Goal: Find specific page/section: Find specific page/section

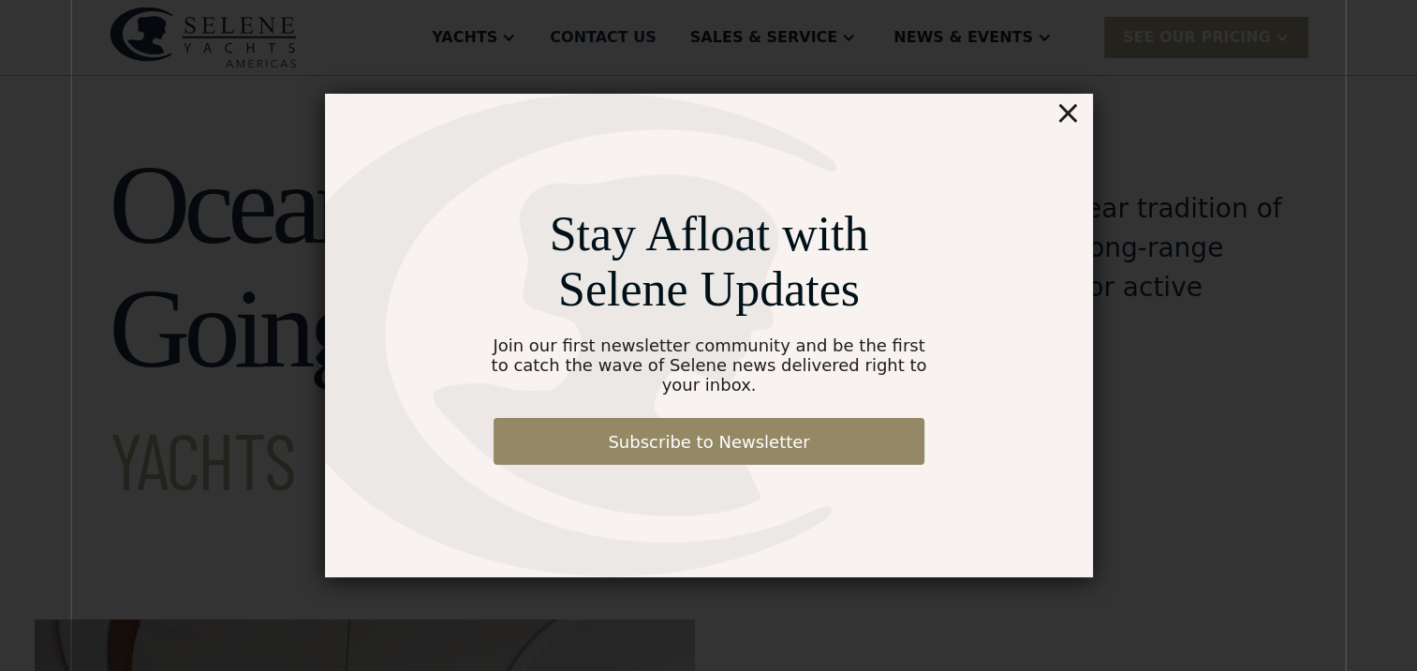
click at [1068, 117] on div "×" at bounding box center [1067, 112] width 27 height 37
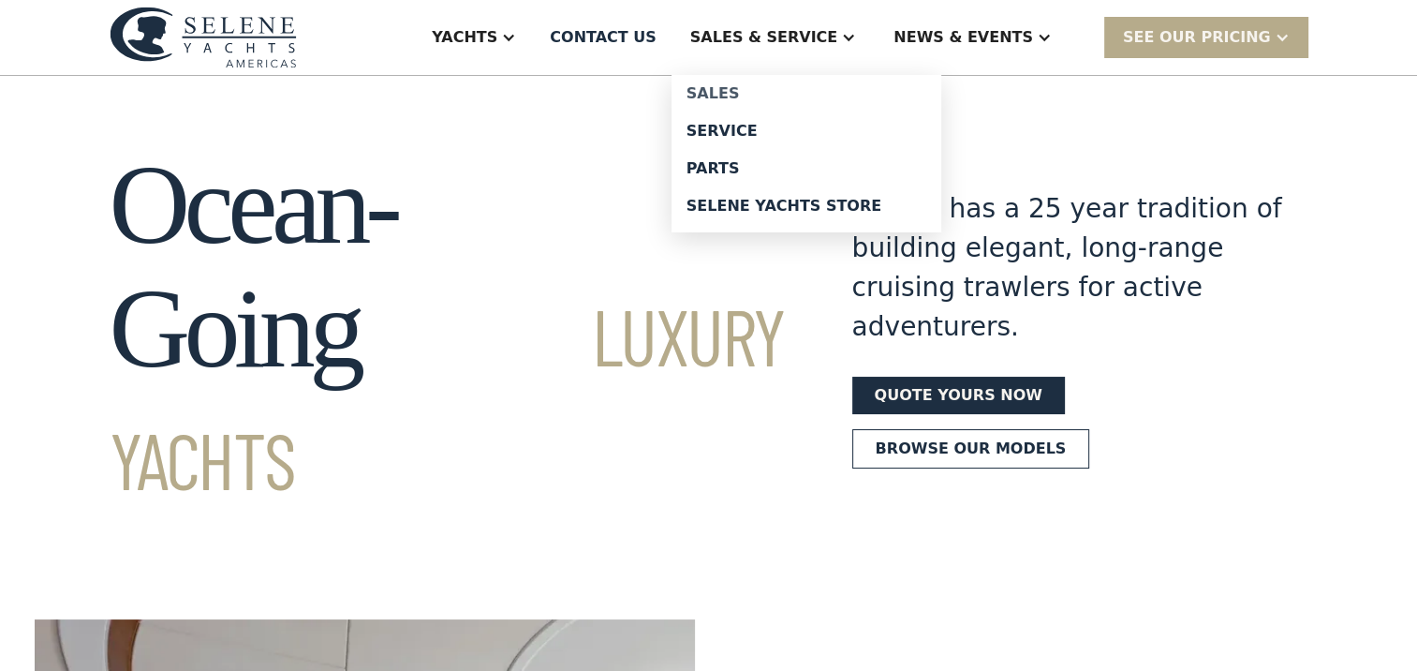
click at [800, 91] on div "Sales" at bounding box center [807, 93] width 240 height 15
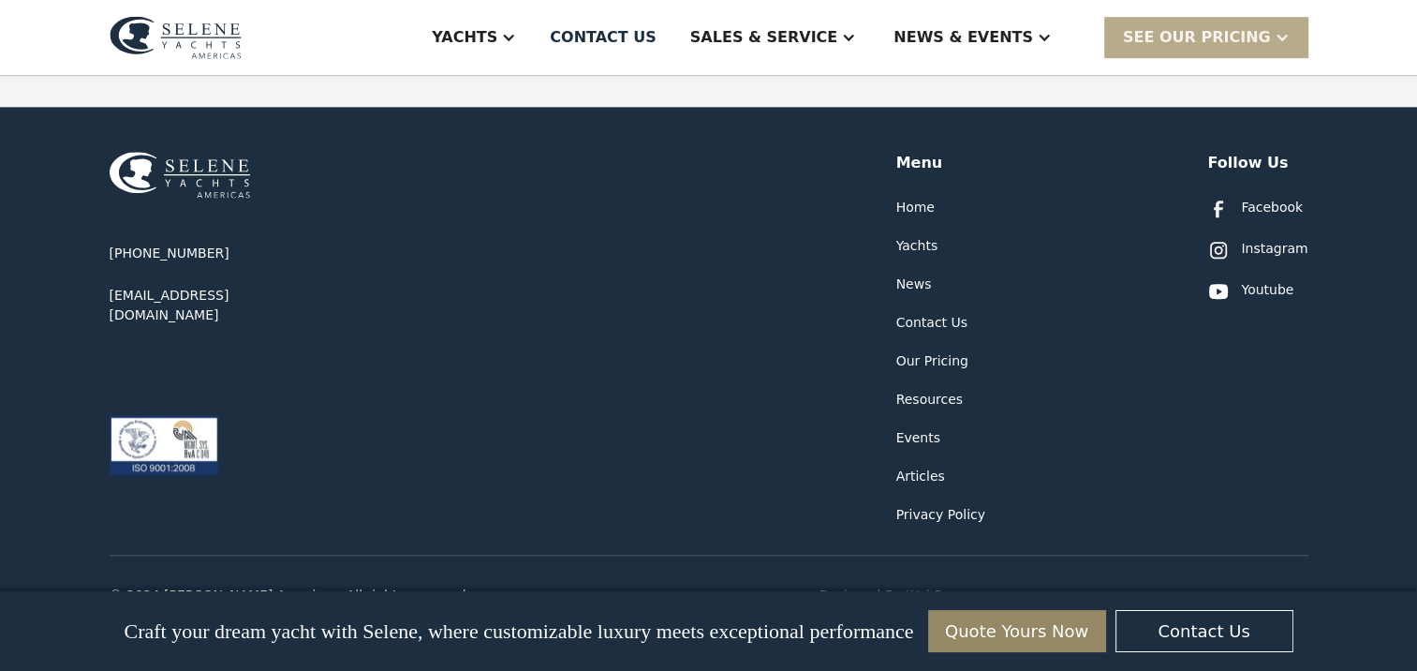
scroll to position [1248, 0]
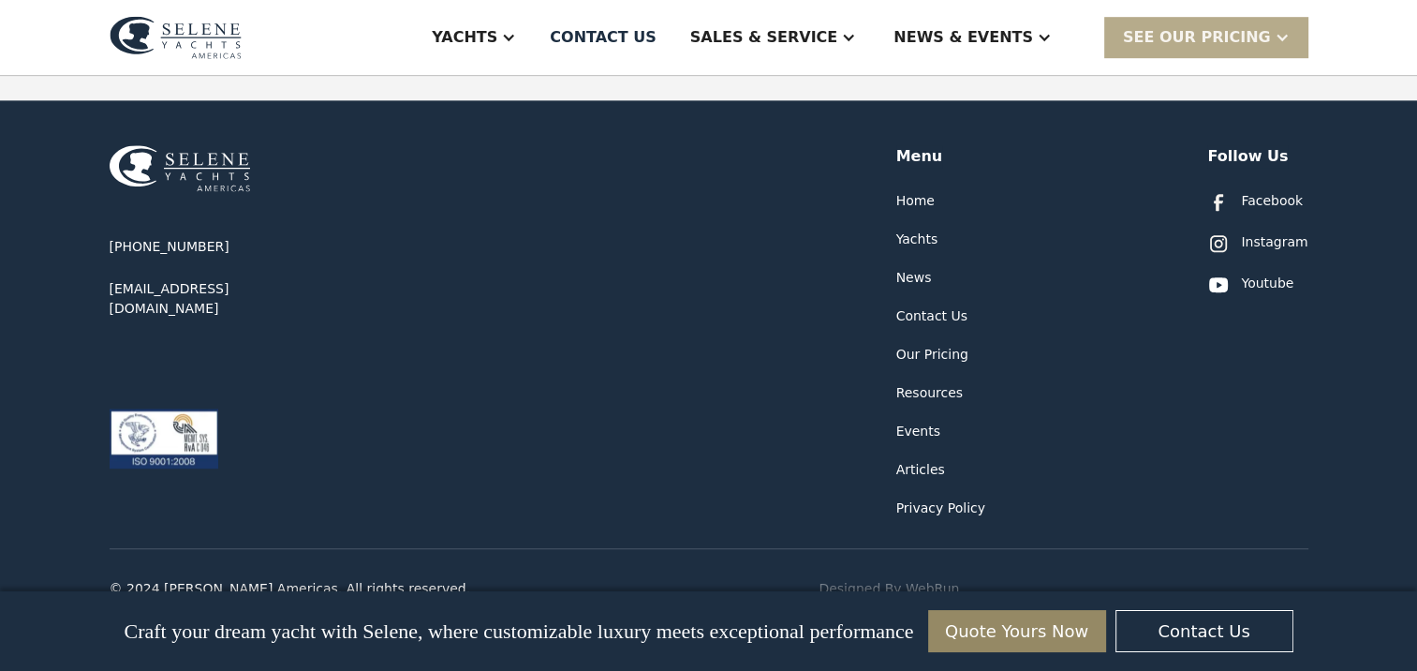
click at [950, 345] on div "Our Pricing" at bounding box center [932, 355] width 72 height 20
